Goal: Task Accomplishment & Management: Manage account settings

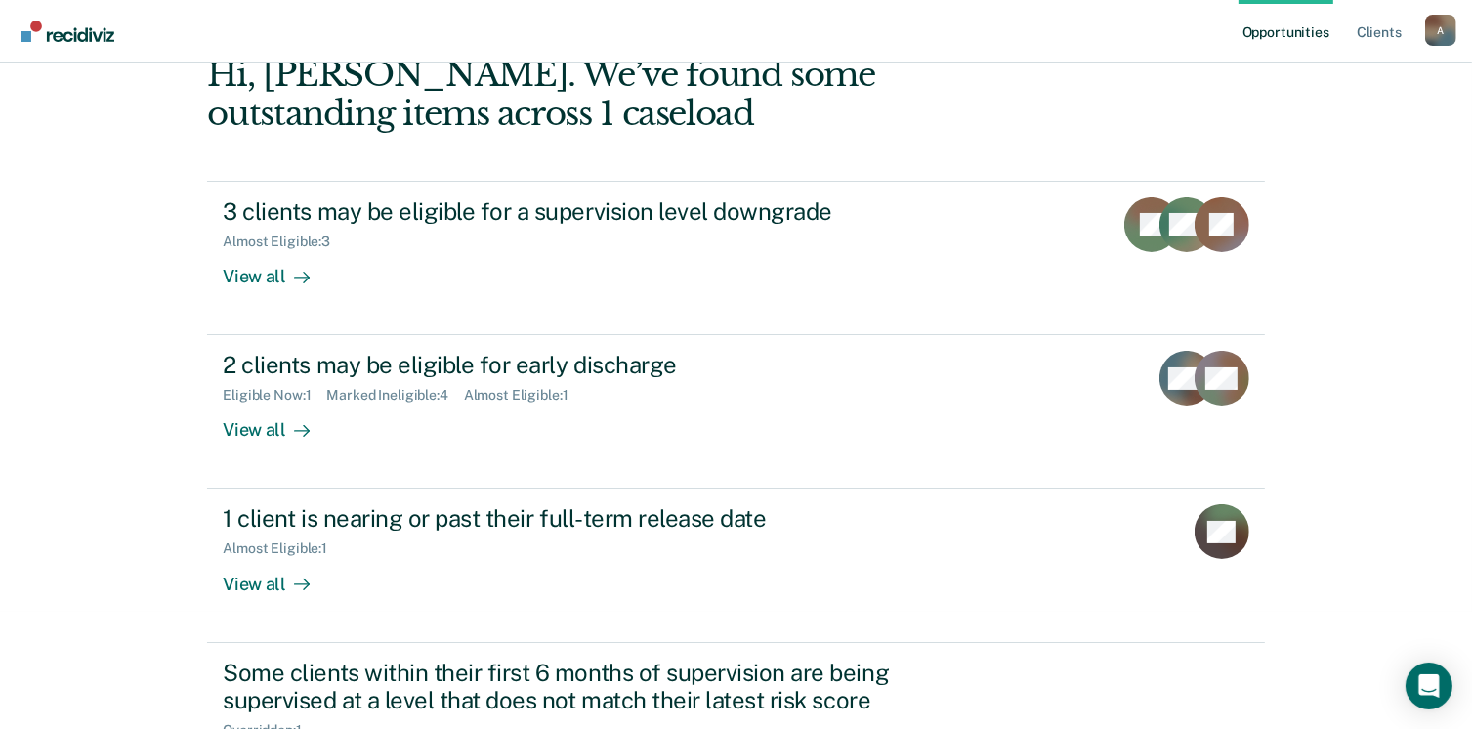
scroll to position [123, 0]
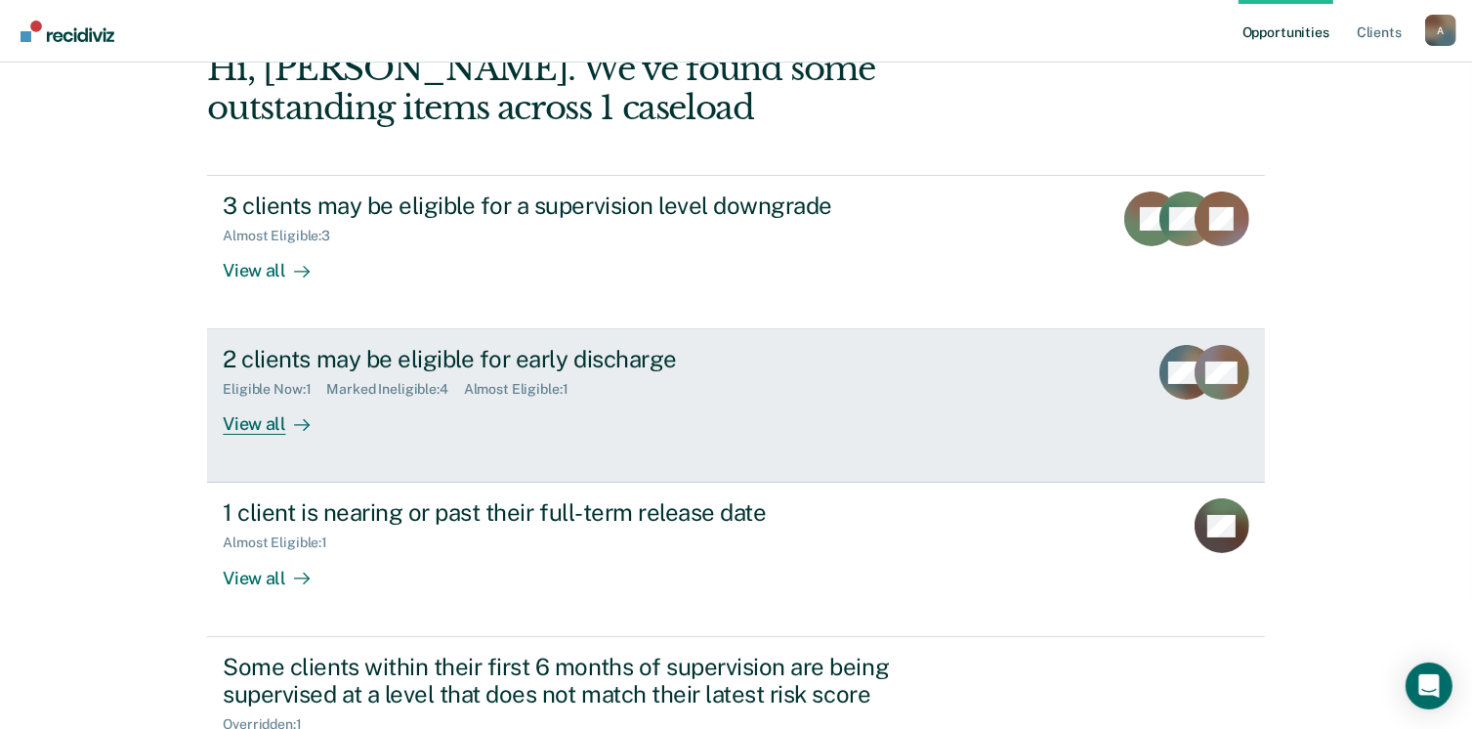
click at [259, 483] on link "2 clients may be eligible for early discharge Eligible Now : 1 Marked Ineligibl…" at bounding box center [735, 405] width 1057 height 153
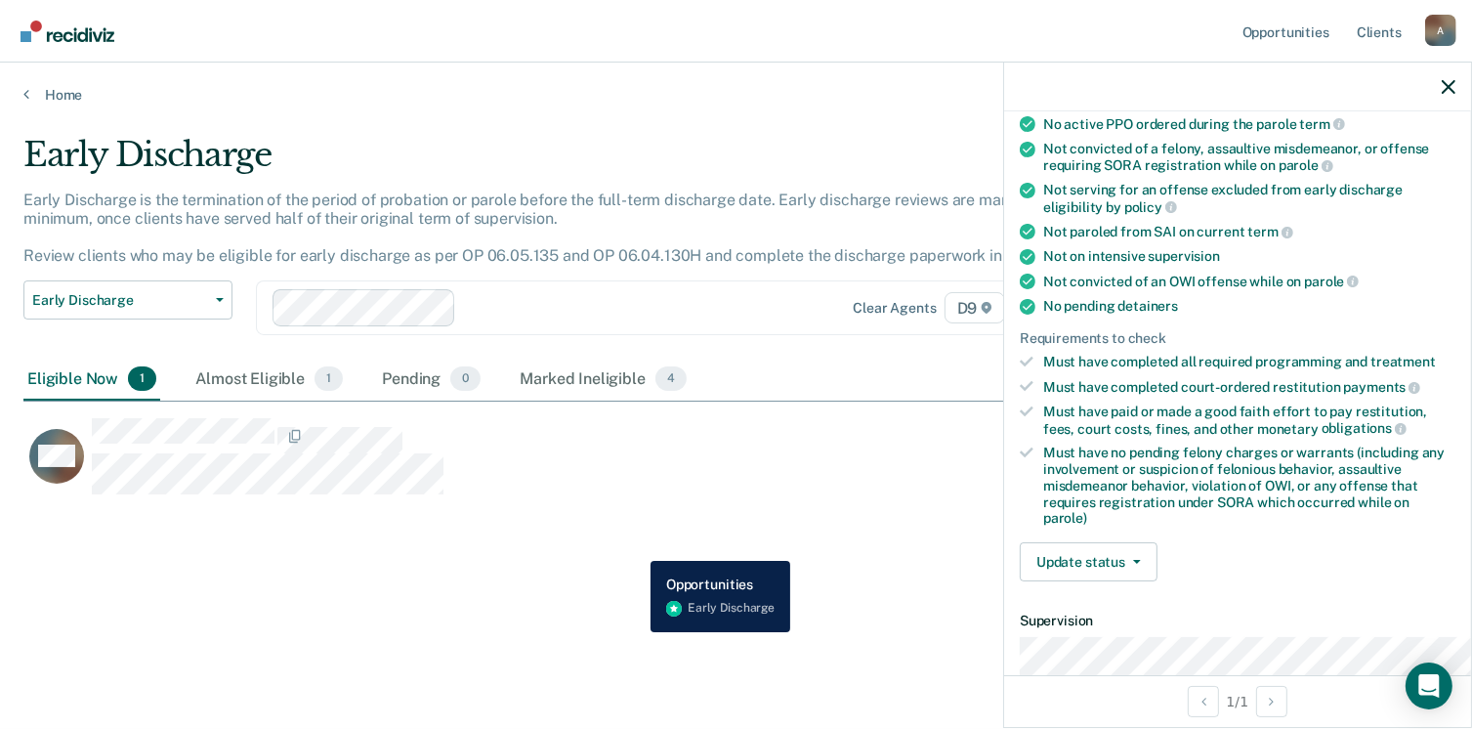
scroll to position [262, 0]
click at [1395, 434] on link at bounding box center [1401, 426] width 12 height 16
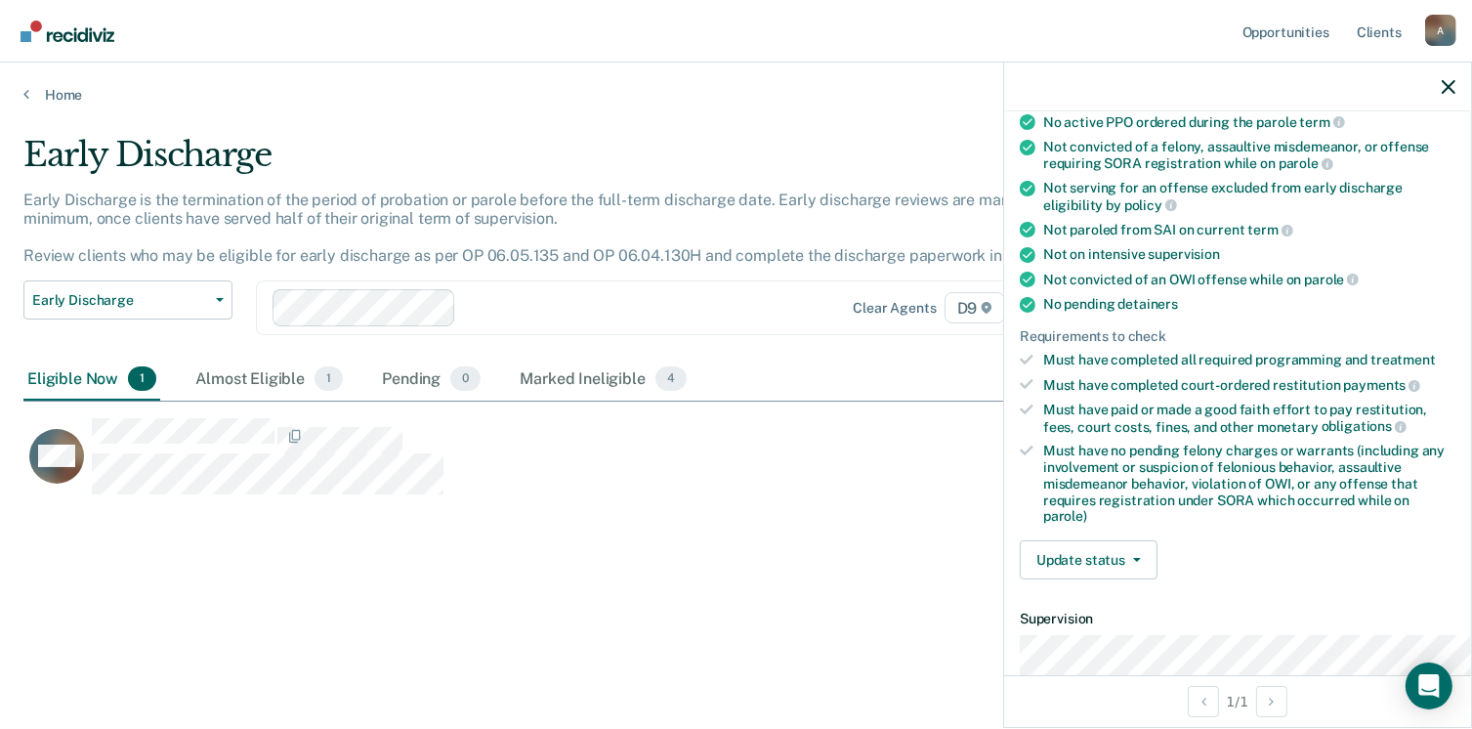
click at [1151, 345] on div "Requirements to check" at bounding box center [1238, 336] width 436 height 17
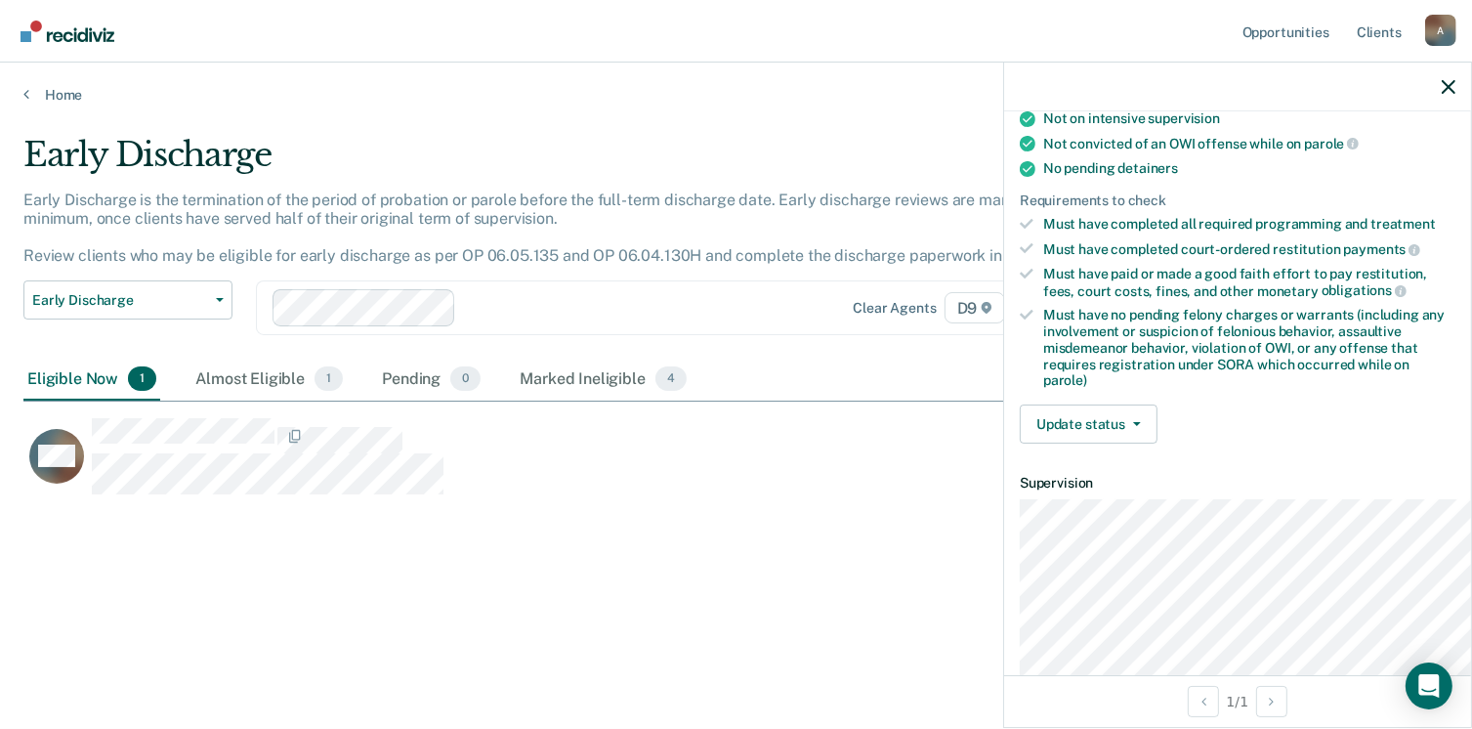
scroll to position [403, 0]
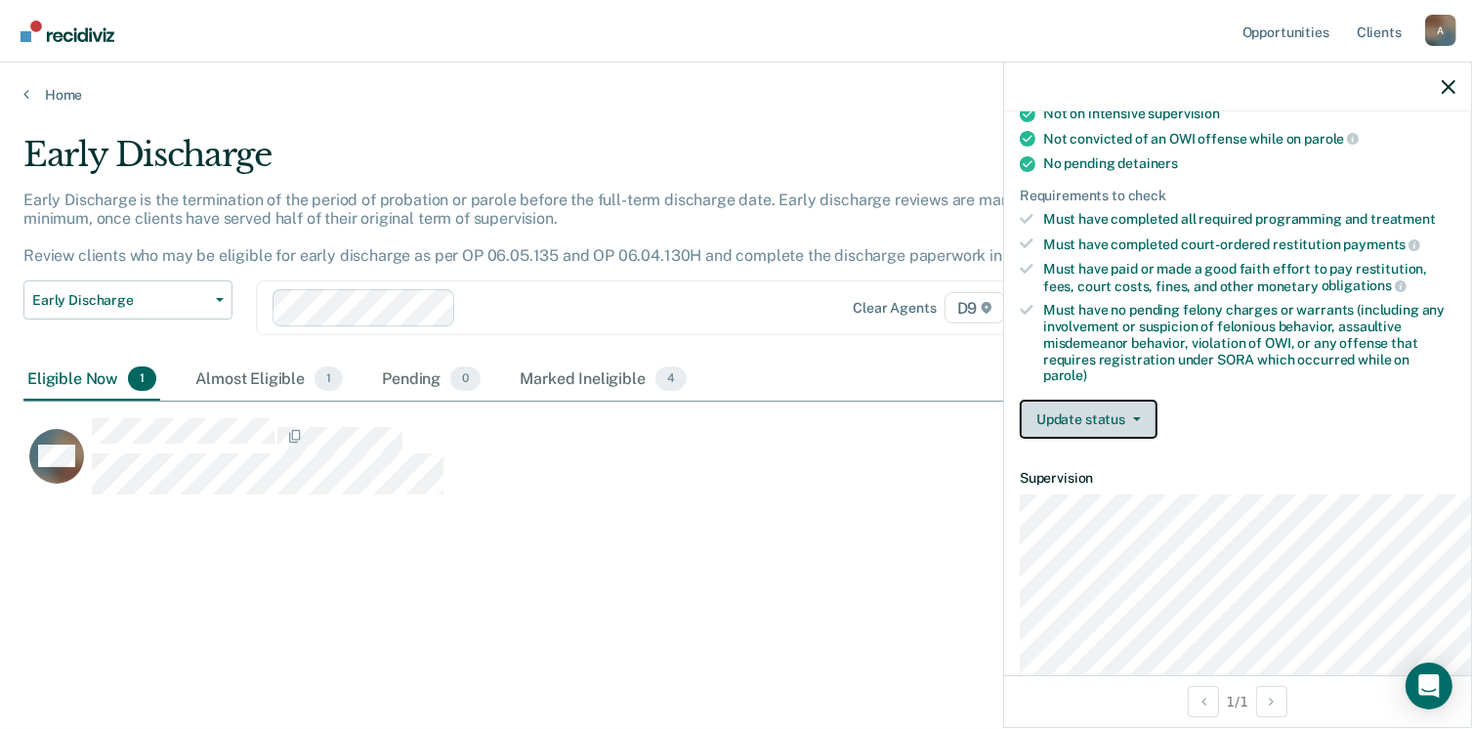
click at [1020, 439] on button "Update status" at bounding box center [1089, 419] width 138 height 39
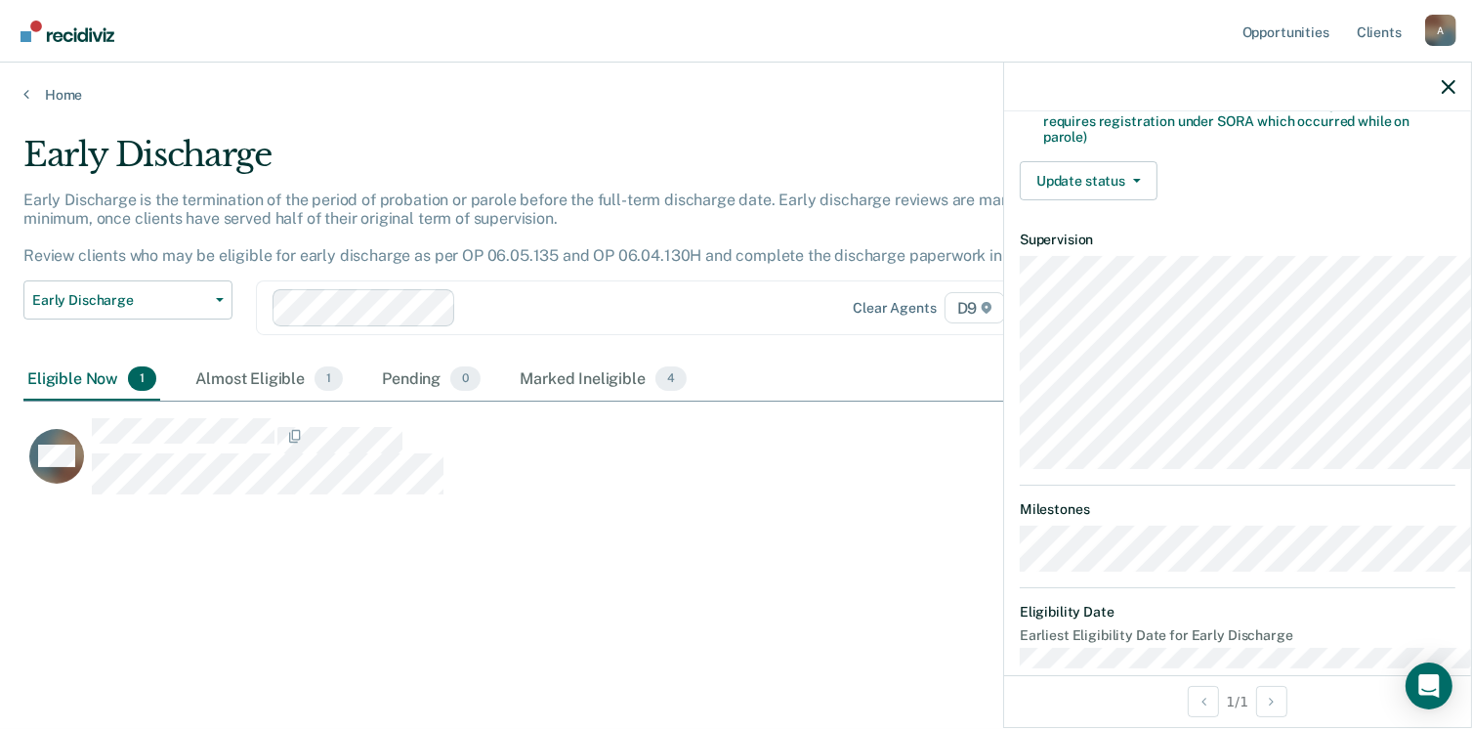
scroll to position [644, 0]
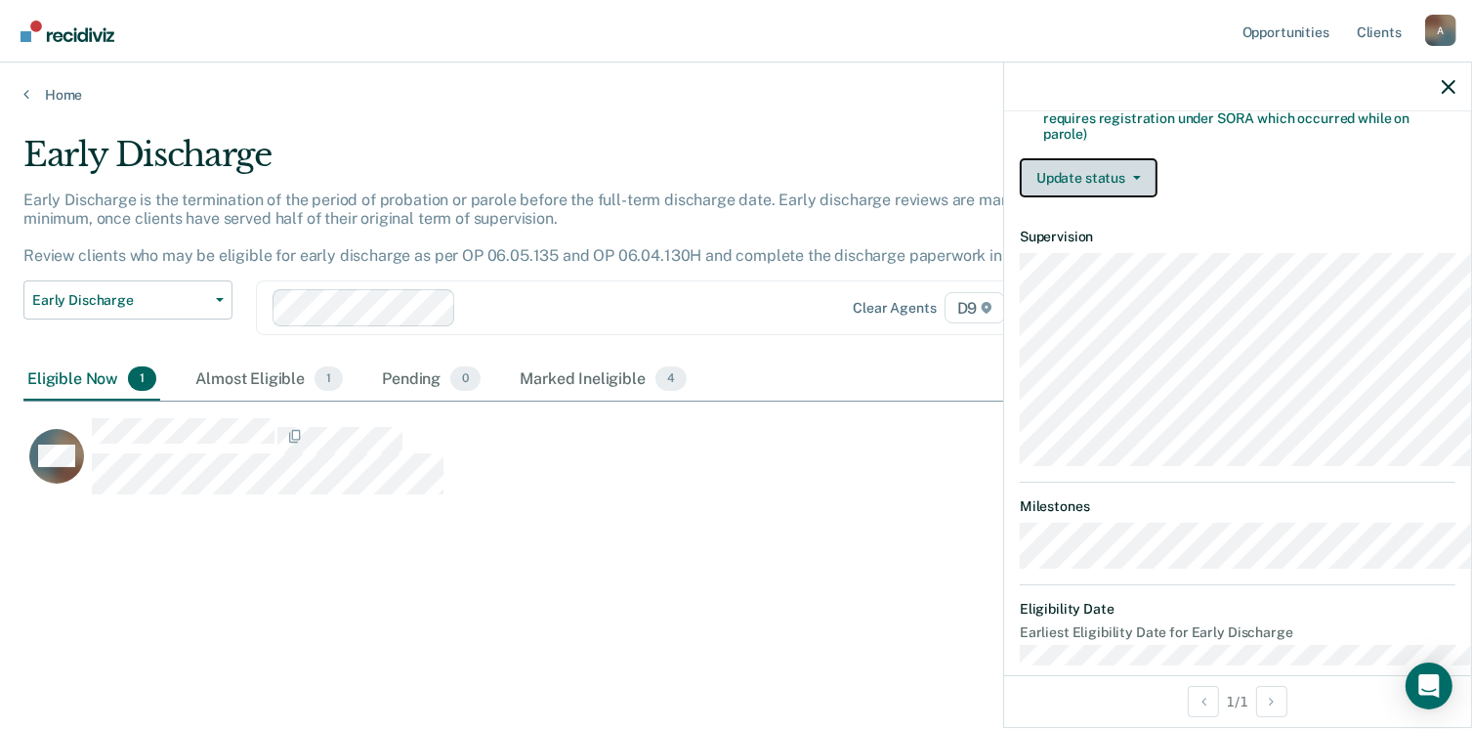
click at [1020, 197] on button "Update status" at bounding box center [1089, 177] width 138 height 39
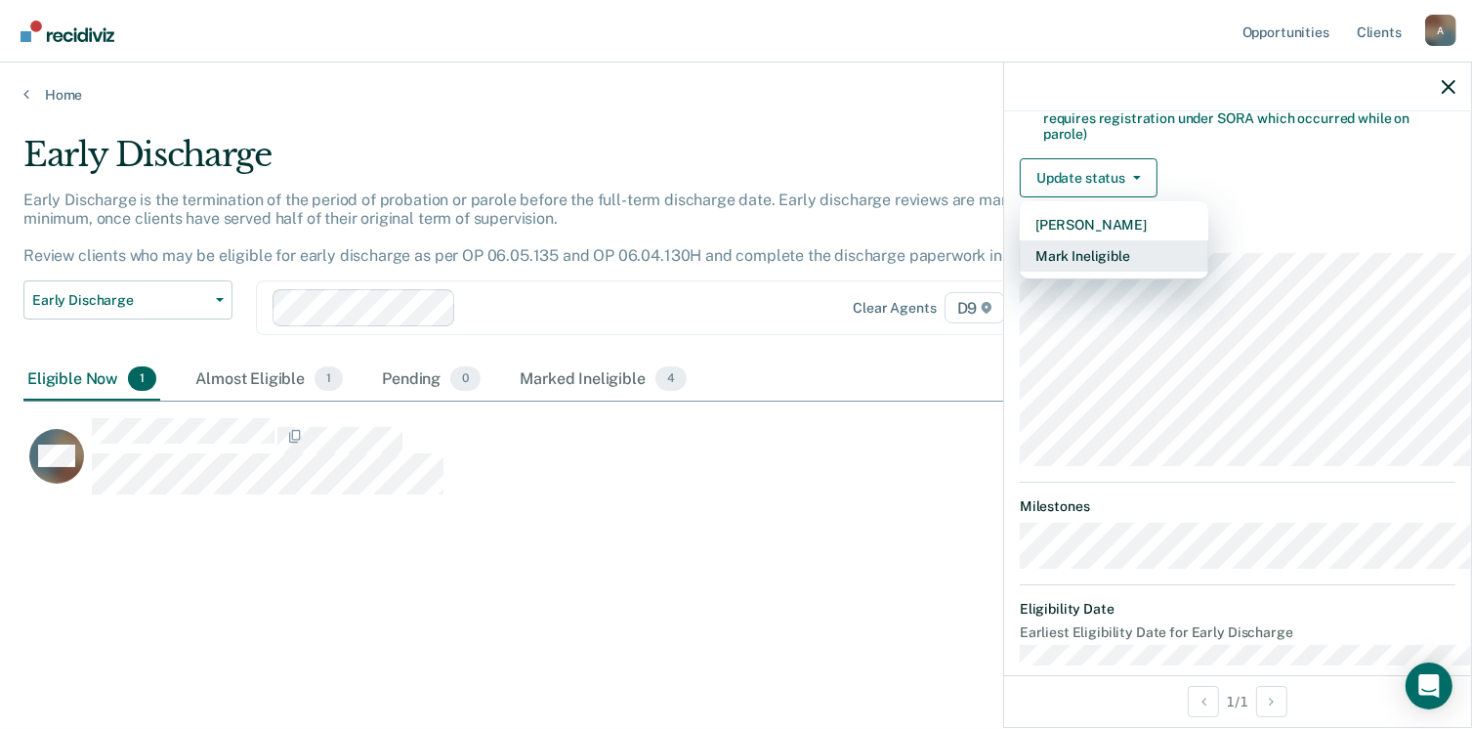
click at [1022, 272] on button "Mark Ineligible" at bounding box center [1114, 255] width 189 height 31
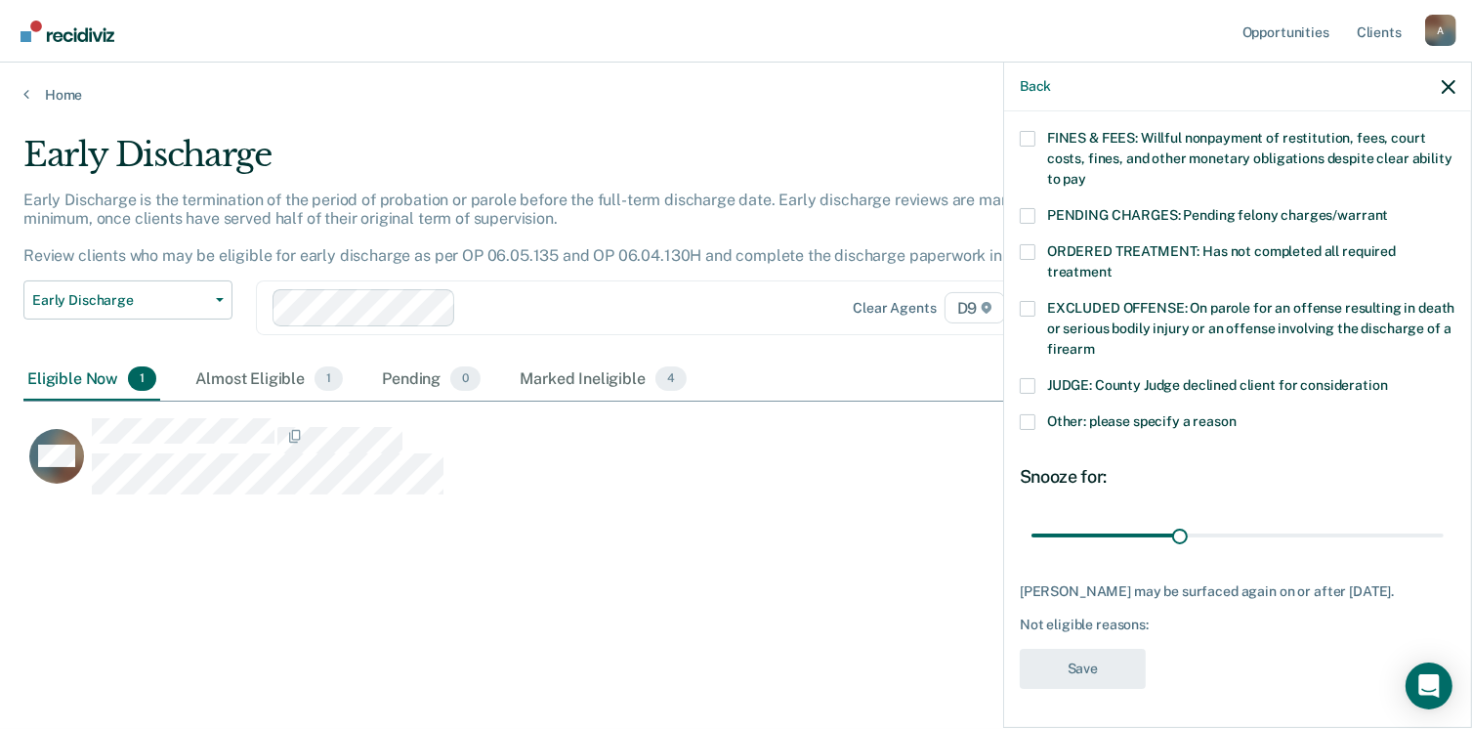
click at [1020, 147] on span at bounding box center [1028, 139] width 16 height 16
click at [1087, 172] on input "FINES & FEES: Willful nonpayment of restitution, fees, court costs, fines, and …" at bounding box center [1087, 172] width 0 height 0
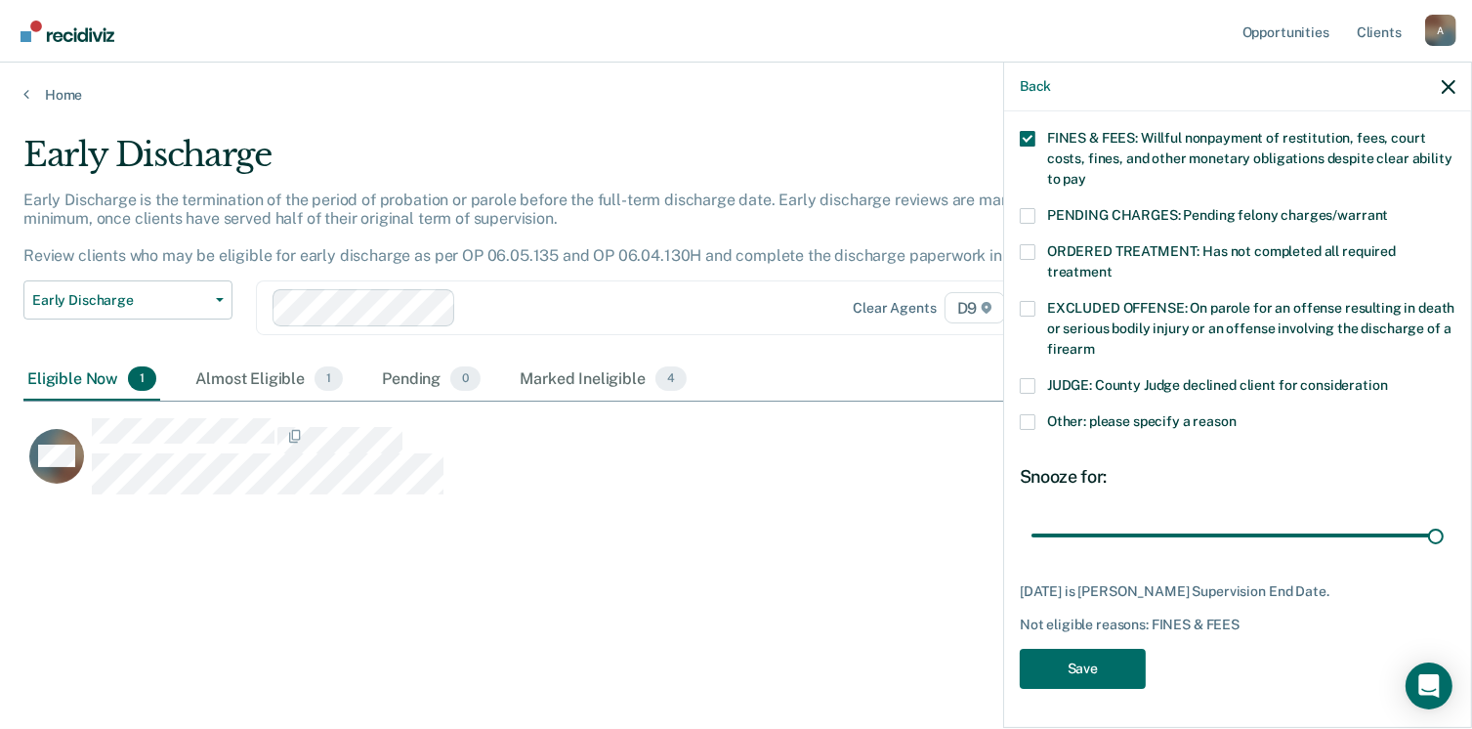
drag, startPoint x: 1100, startPoint y: 611, endPoint x: 1431, endPoint y: 645, distance: 333.0
type input "83"
click at [1431, 552] on input "range" at bounding box center [1238, 535] width 412 height 34
click at [1020, 667] on button "Save" at bounding box center [1083, 669] width 126 height 40
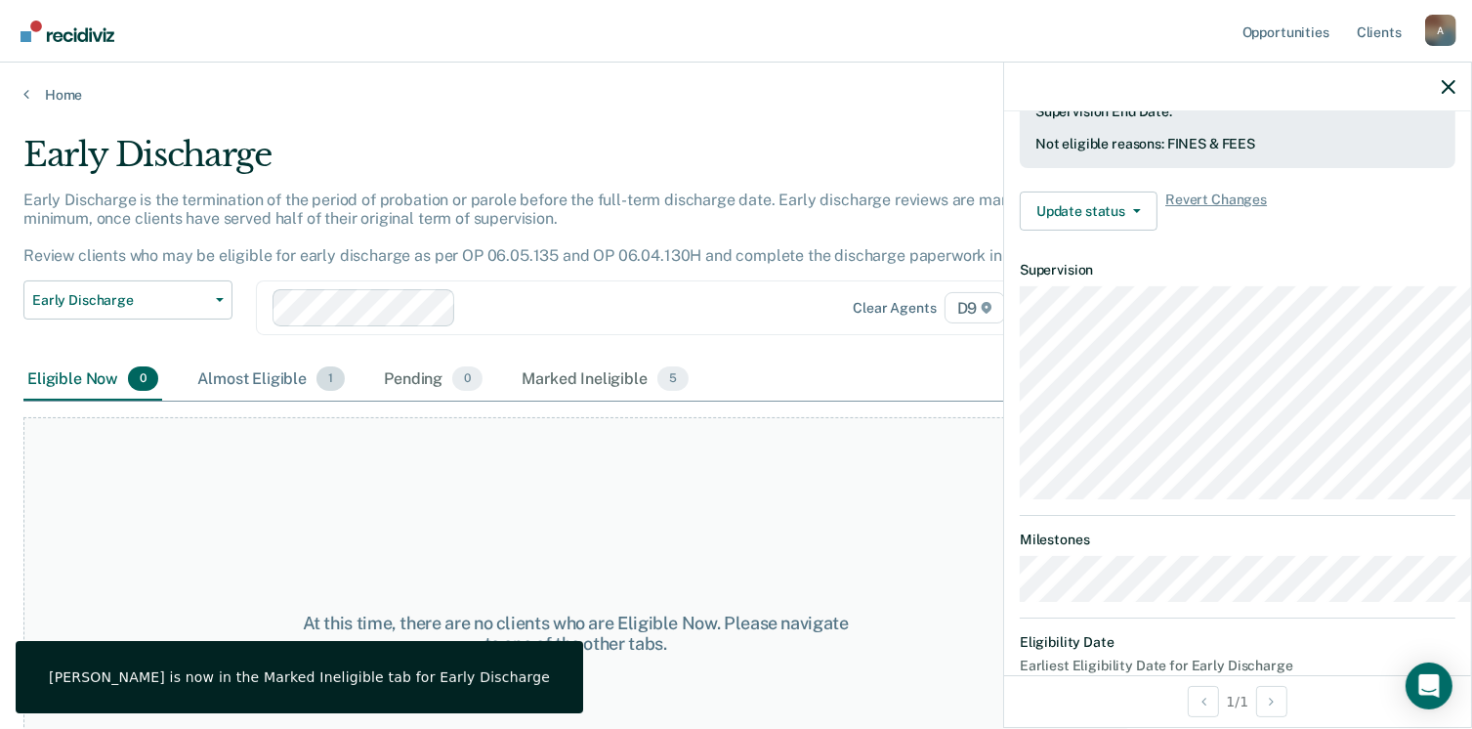
click at [347, 402] on div "Almost Eligible 1" at bounding box center [270, 380] width 155 height 43
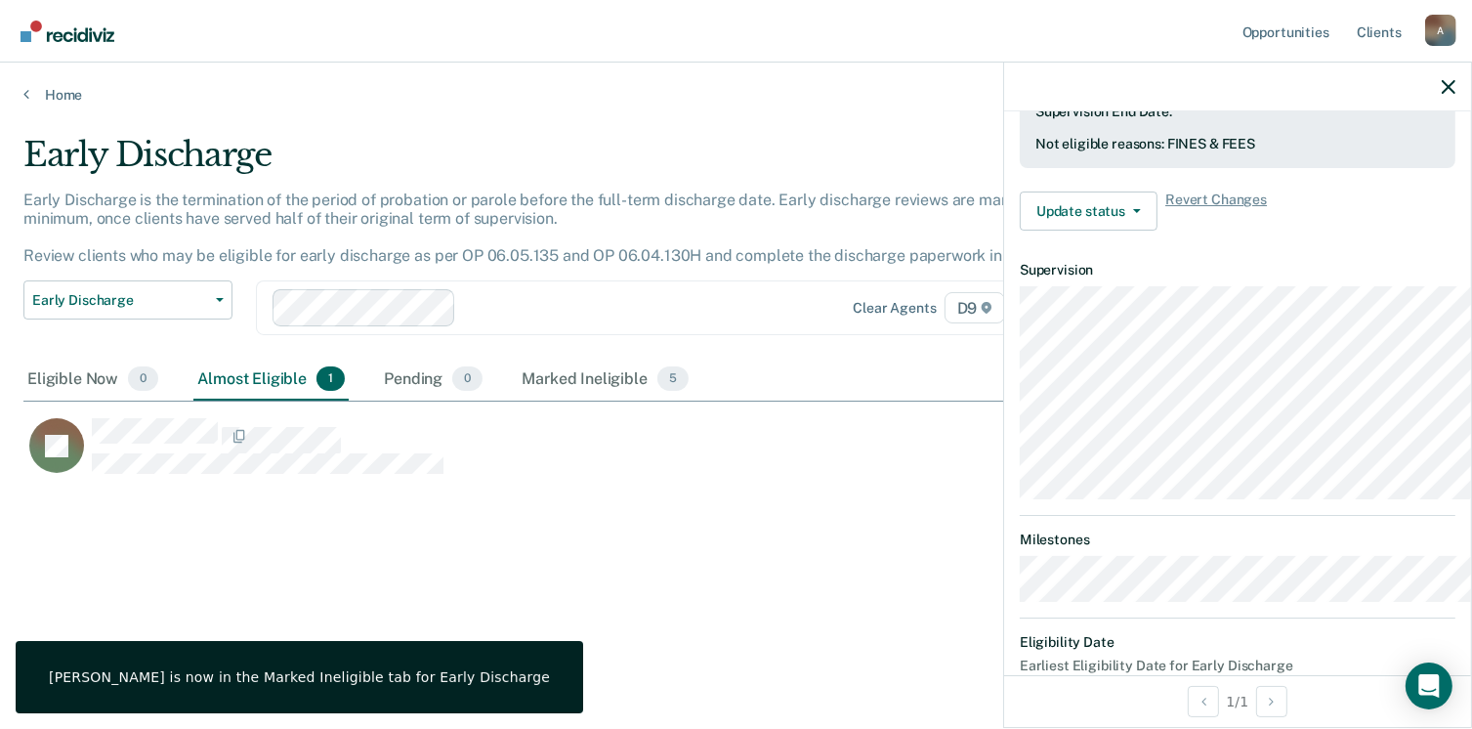
scroll to position [418, 1399]
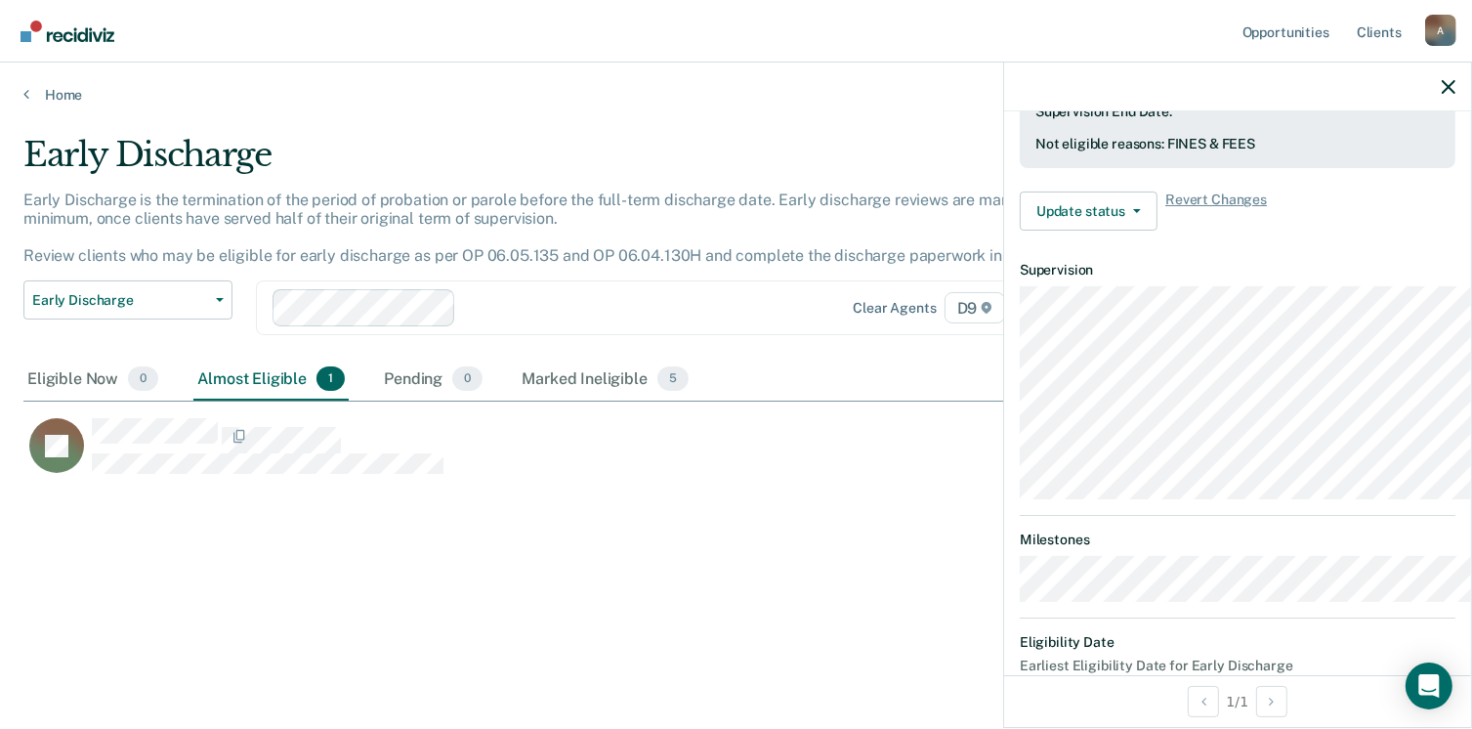
click at [27, 104] on div "Home" at bounding box center [736, 83] width 1472 height 41
click at [1442, 94] on icon "button" at bounding box center [1449, 87] width 14 height 14
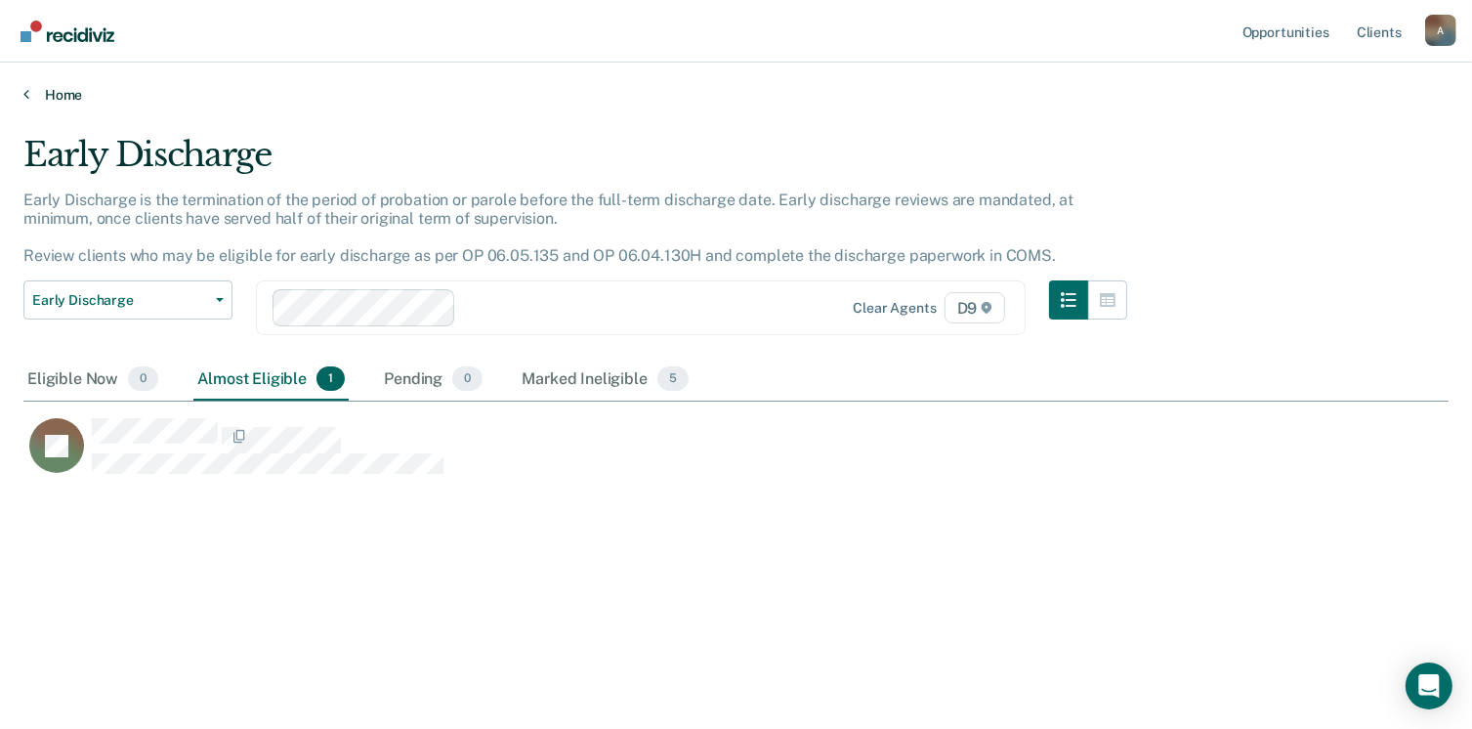
click at [29, 102] on icon at bounding box center [26, 94] width 6 height 16
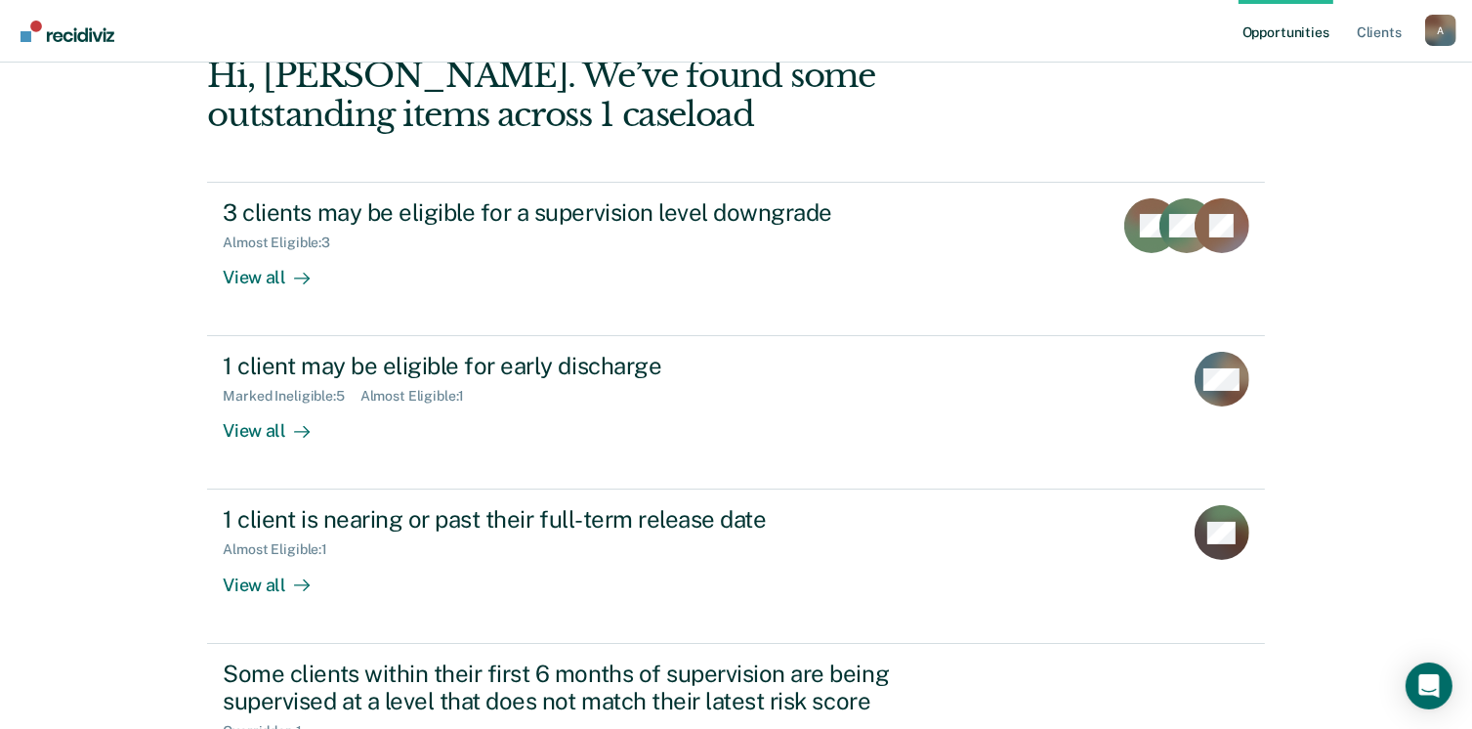
scroll to position [113, 0]
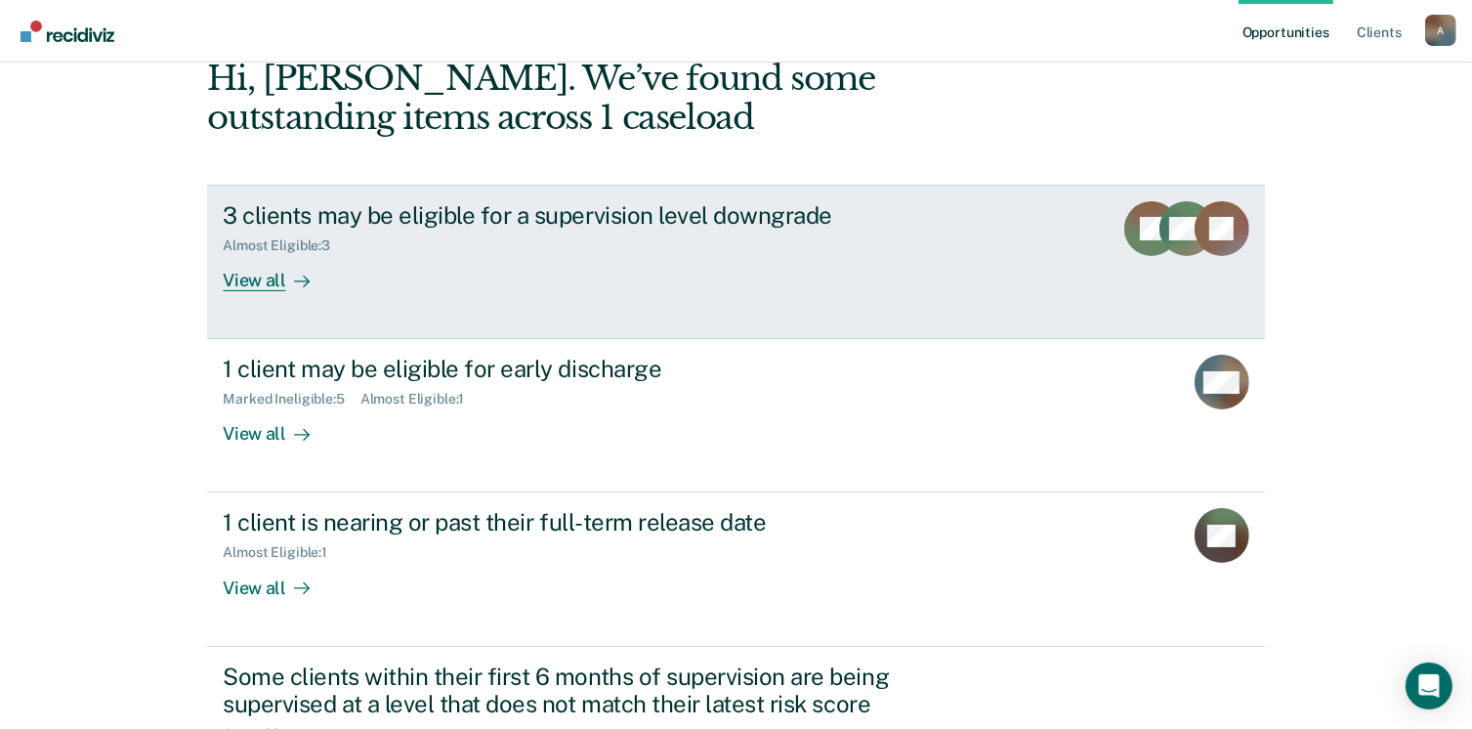
click at [287, 292] on div "View all" at bounding box center [277, 273] width 109 height 38
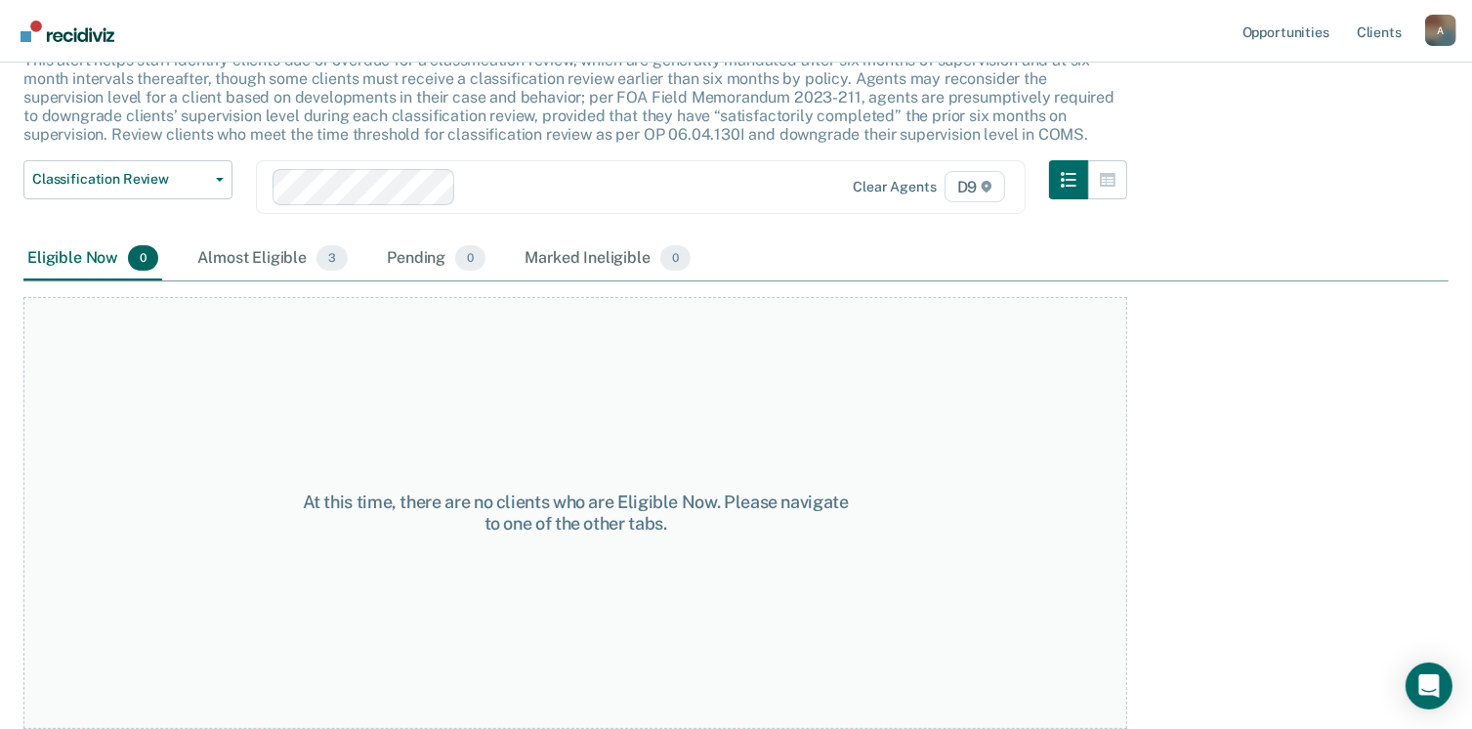
scroll to position [203, 0]
click at [352, 280] on div "Almost Eligible 3" at bounding box center [272, 258] width 158 height 43
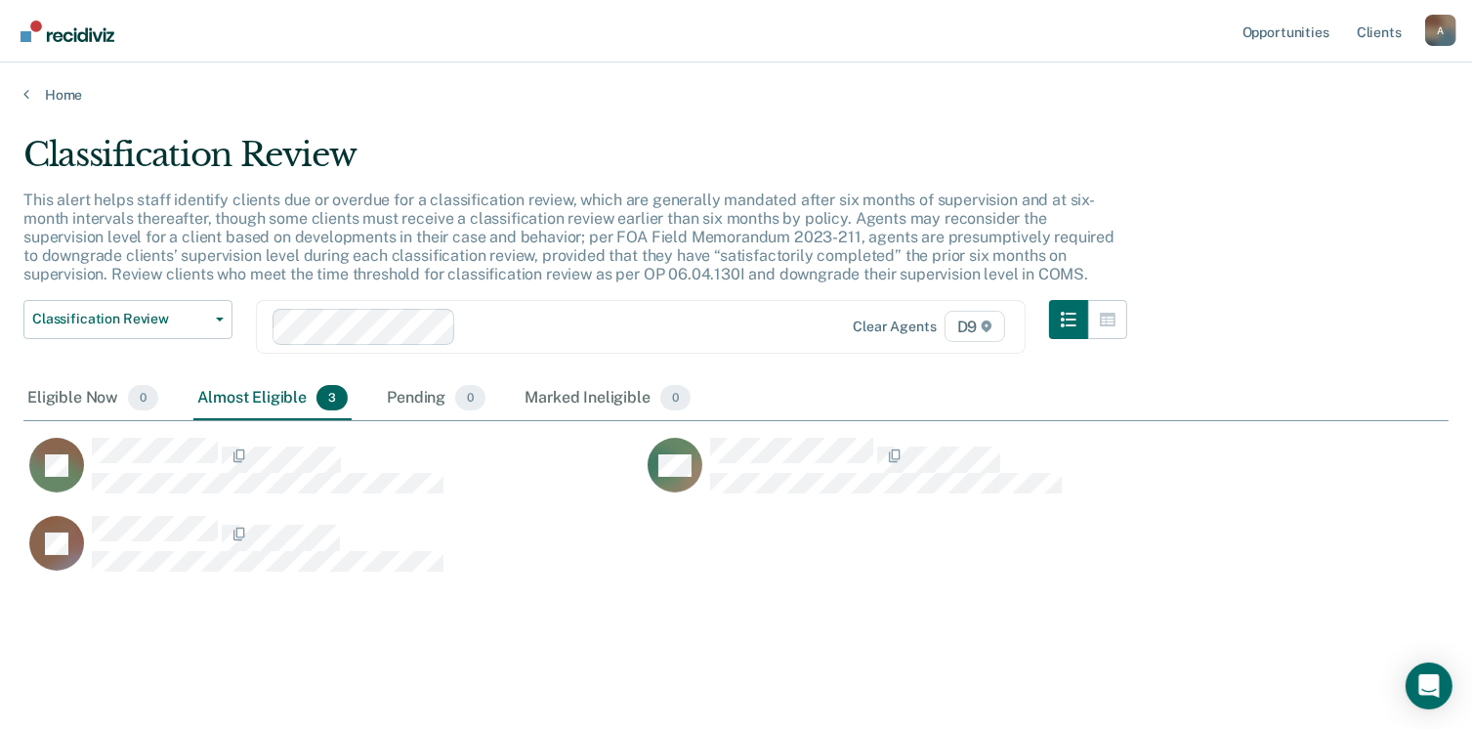
scroll to position [66, 0]
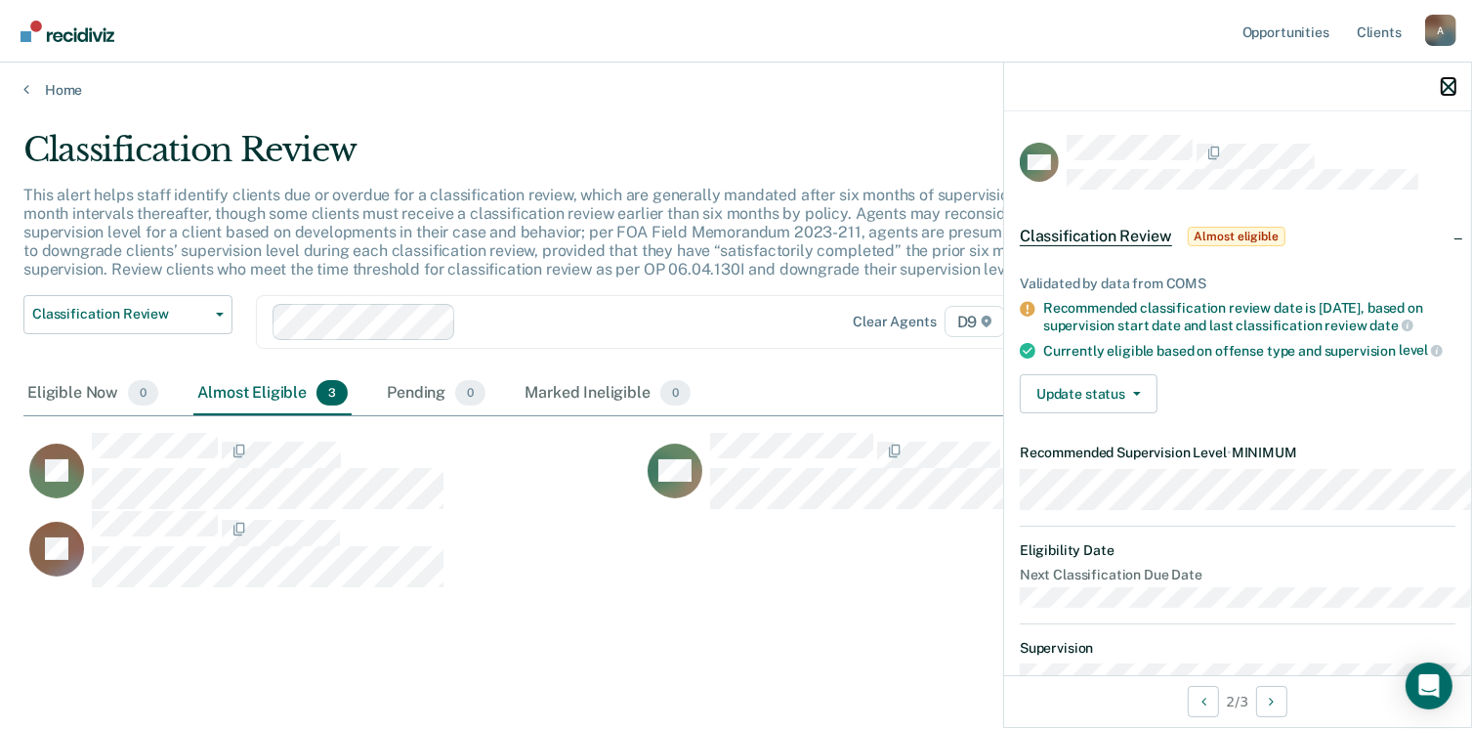
click at [1446, 94] on icon "button" at bounding box center [1449, 87] width 14 height 14
